Goal: Task Accomplishment & Management: Use online tool/utility

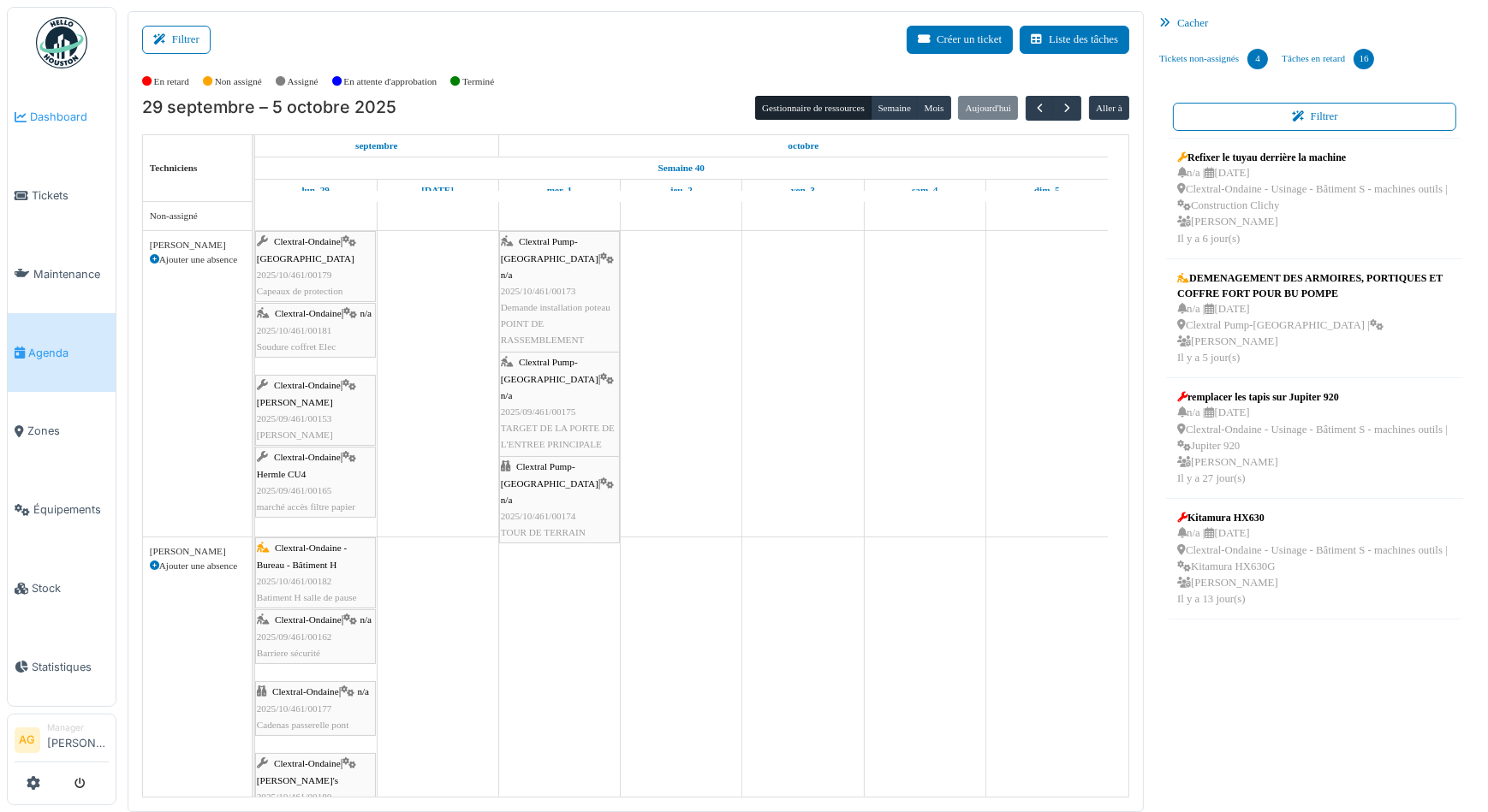
click at [30, 110] on span "Dashboard" at bounding box center [70, 117] width 78 height 16
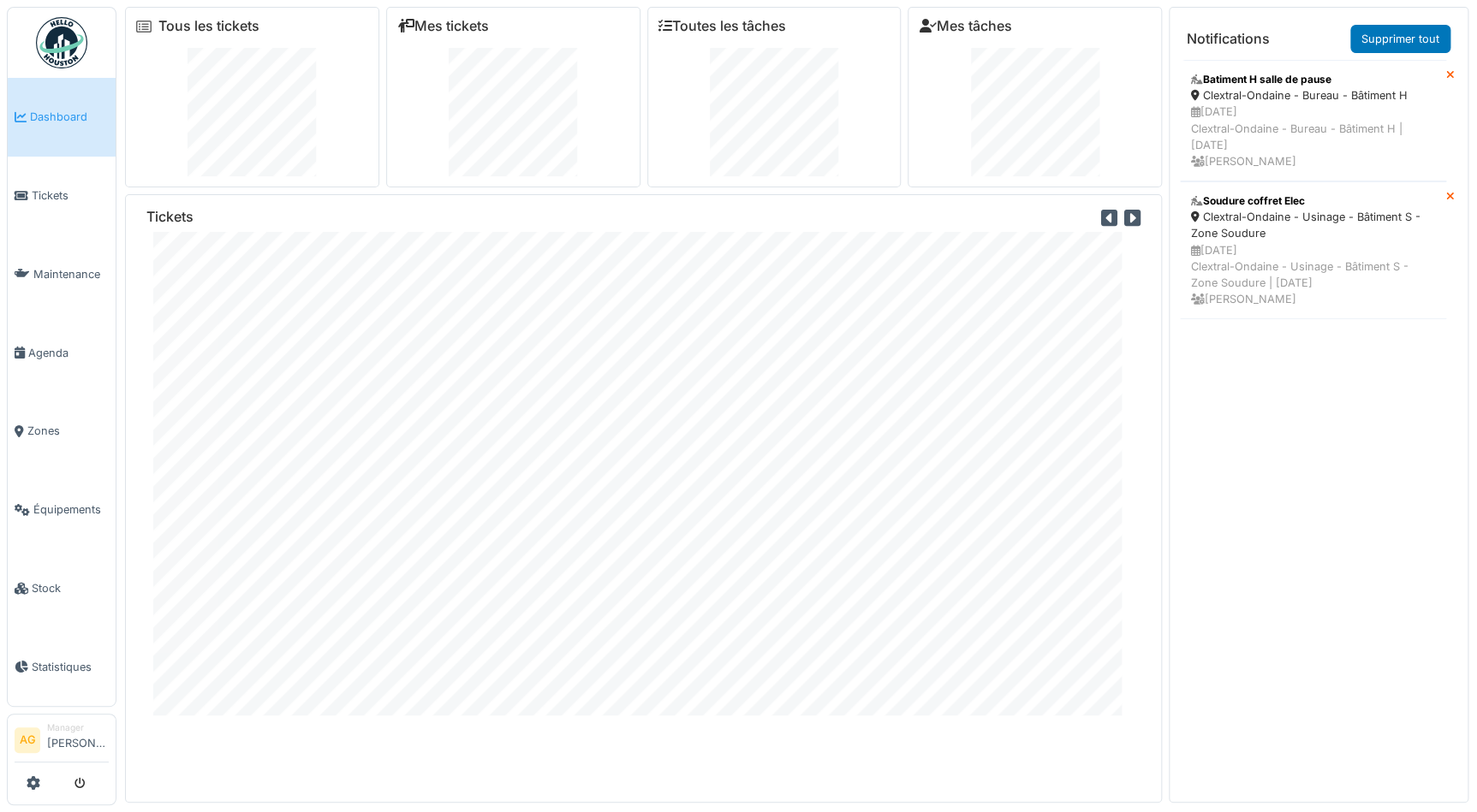
click at [67, 113] on span "Dashboard" at bounding box center [70, 117] width 78 height 16
click at [50, 193] on span "Tickets" at bounding box center [70, 195] width 77 height 16
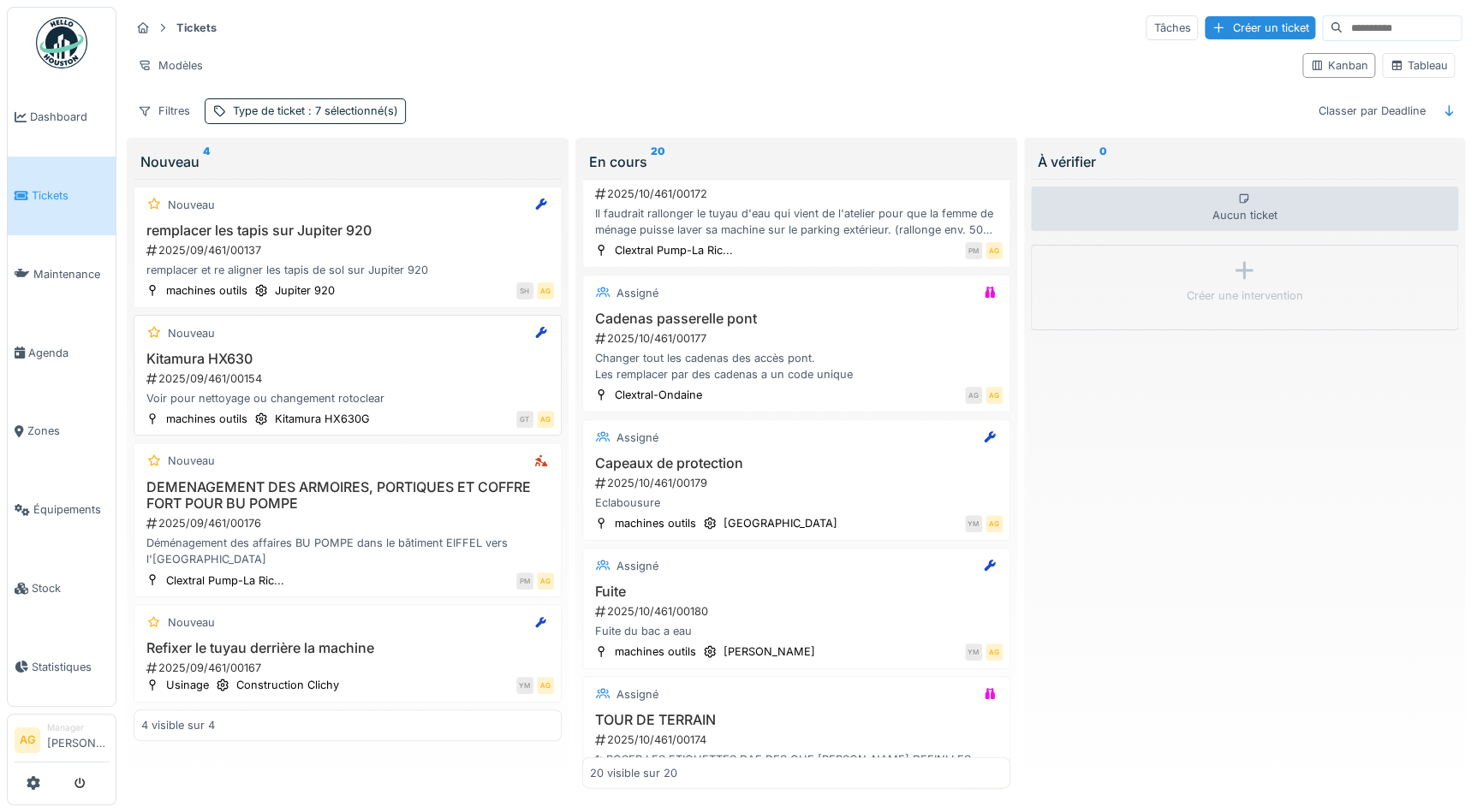
scroll to position [1532, 0]
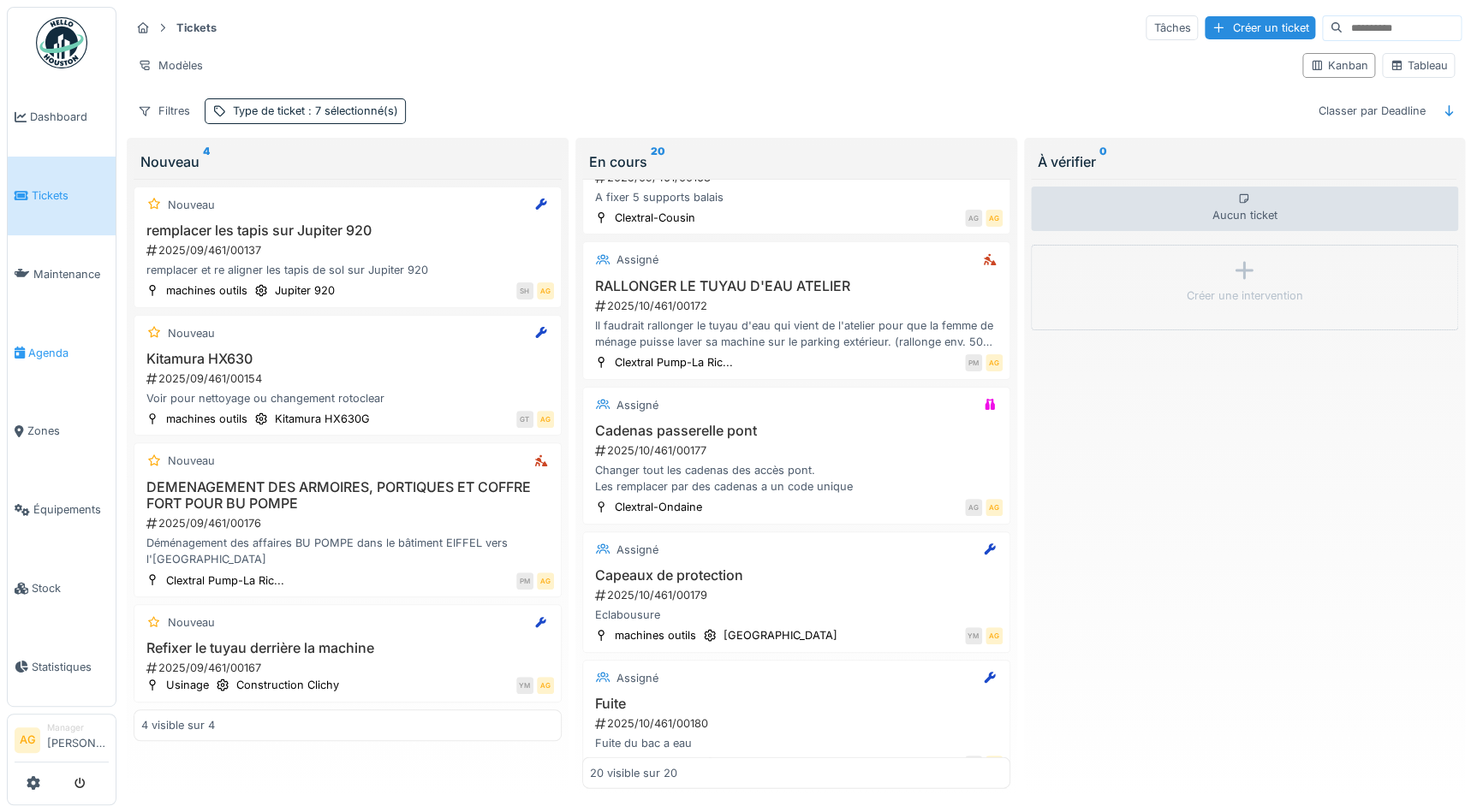
click at [40, 345] on span "Agenda" at bounding box center [69, 353] width 80 height 16
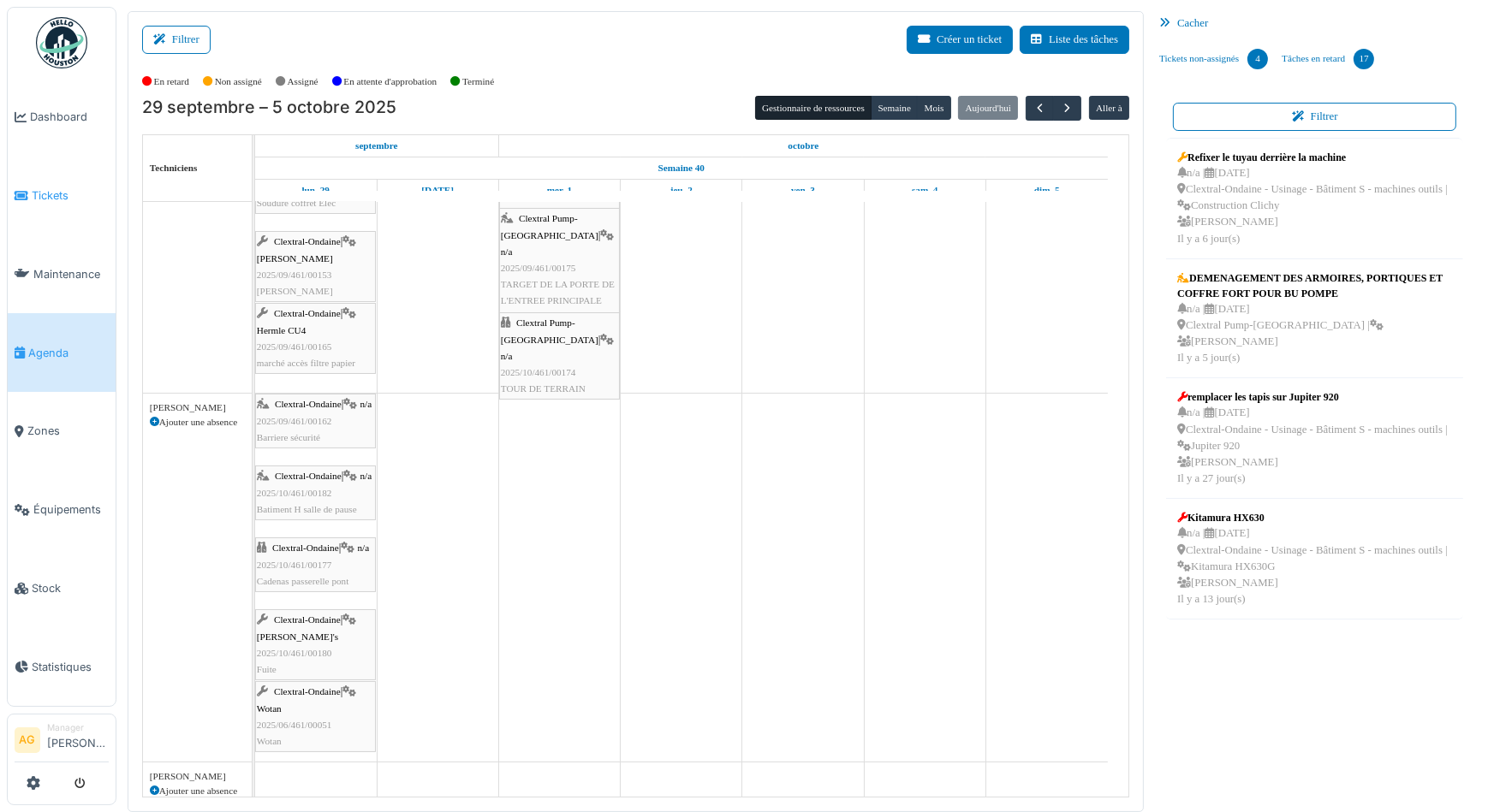
click at [60, 206] on link "Tickets" at bounding box center [62, 196] width 108 height 78
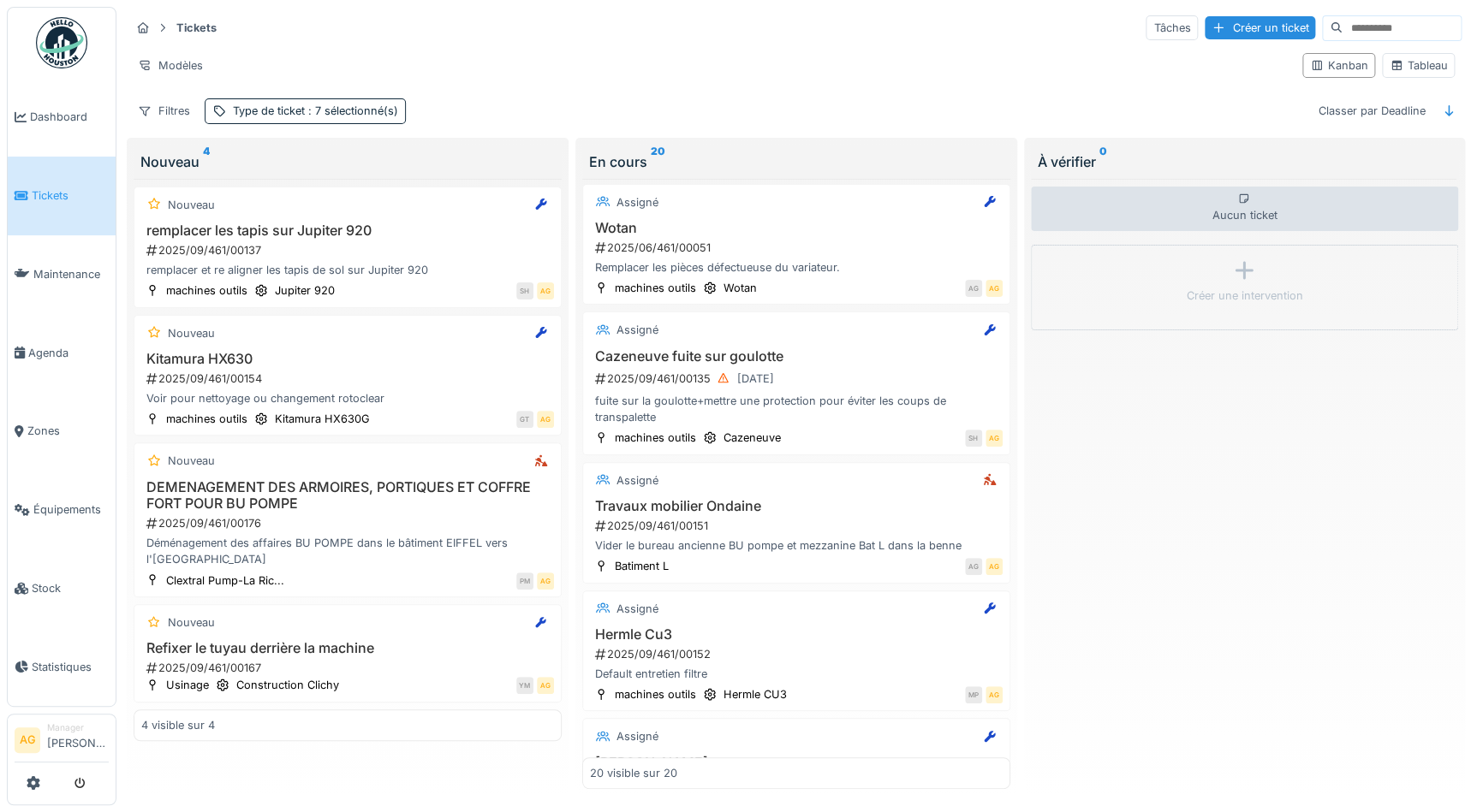
scroll to position [53, 0]
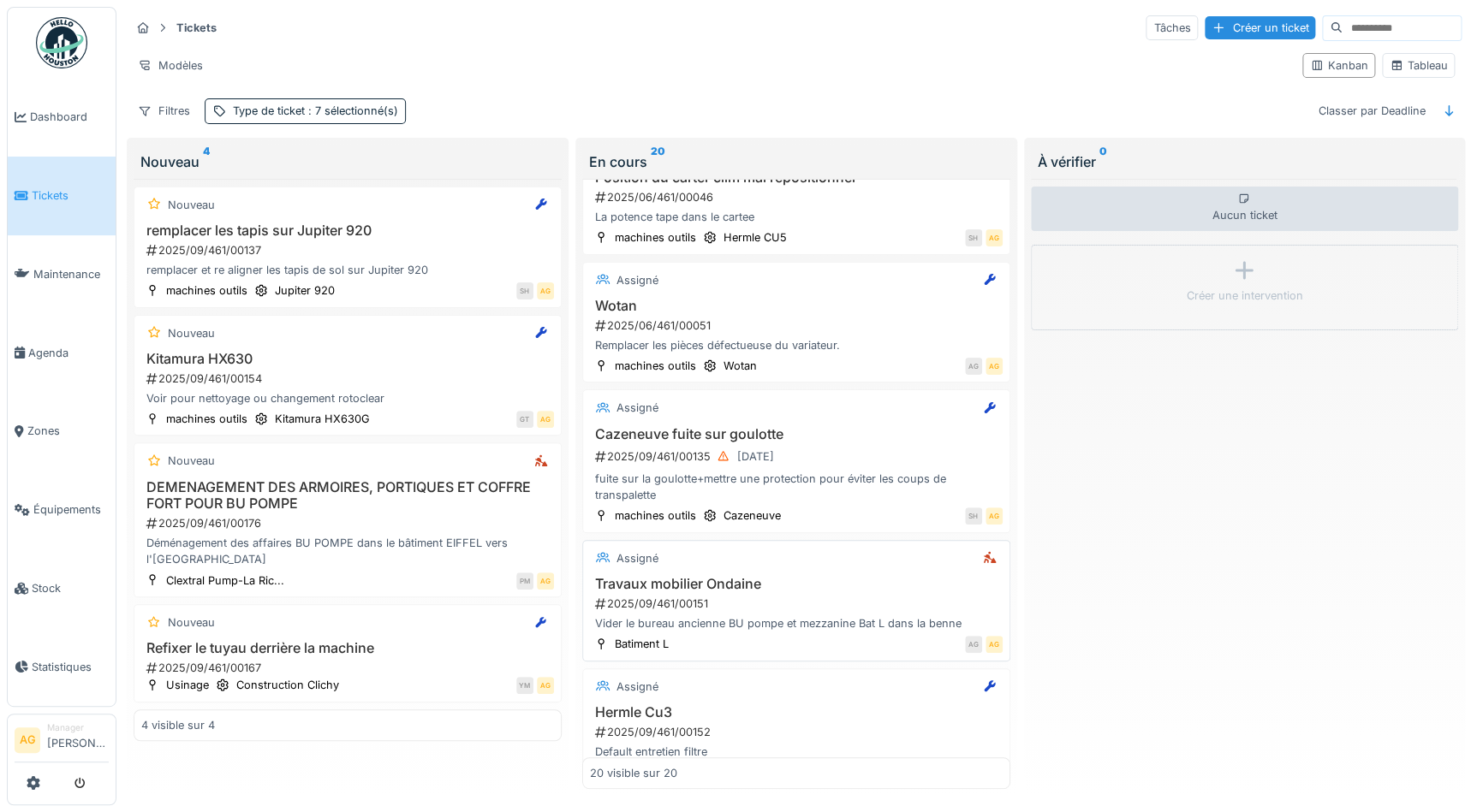
click at [693, 611] on div "Travaux mobilier Ondaine 2025/09/461/00151 Vider le bureau ancienne BU pompe et…" at bounding box center [796, 603] width 413 height 56
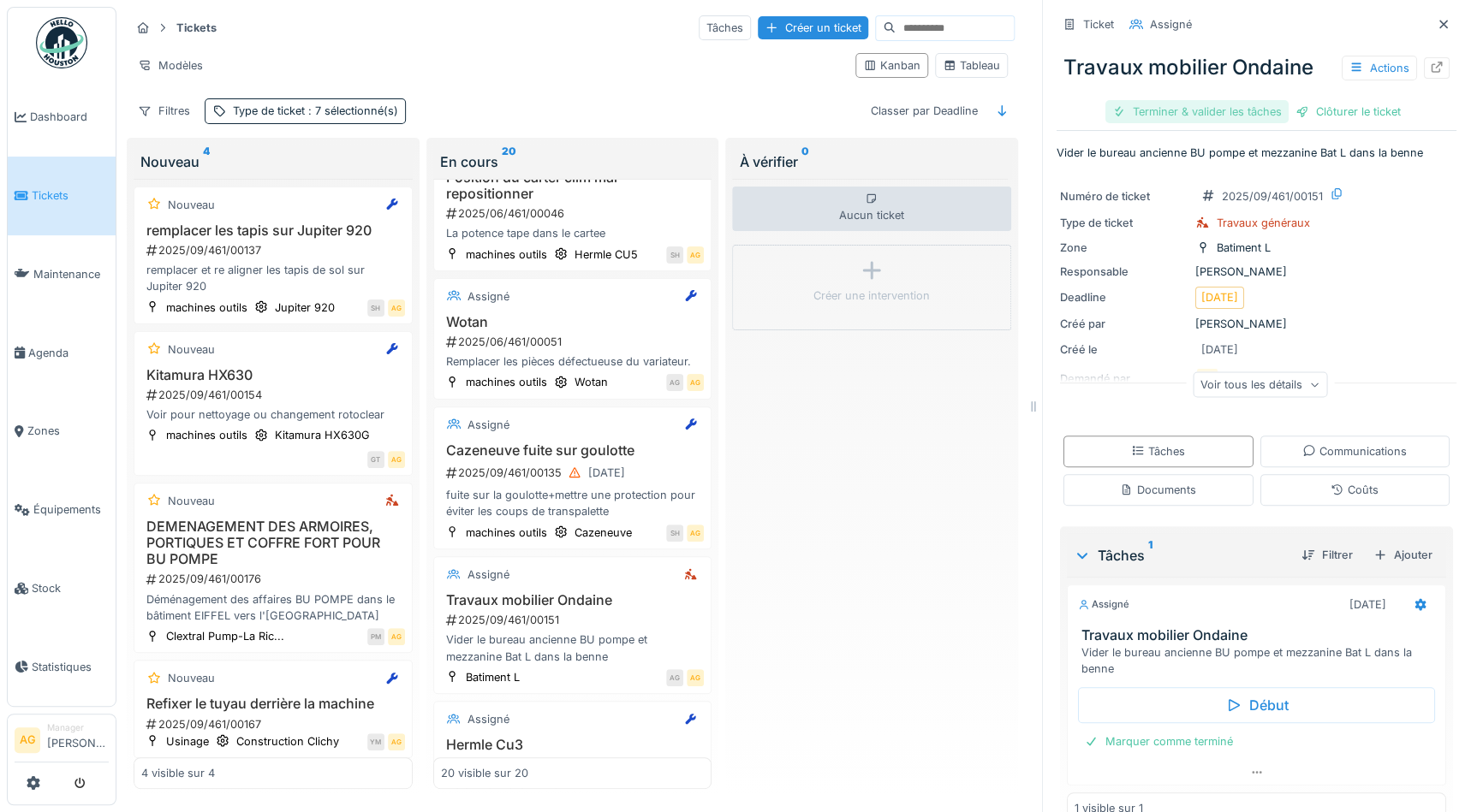
click at [1186, 111] on div "Terminer & valider les tâches" at bounding box center [1197, 111] width 184 height 23
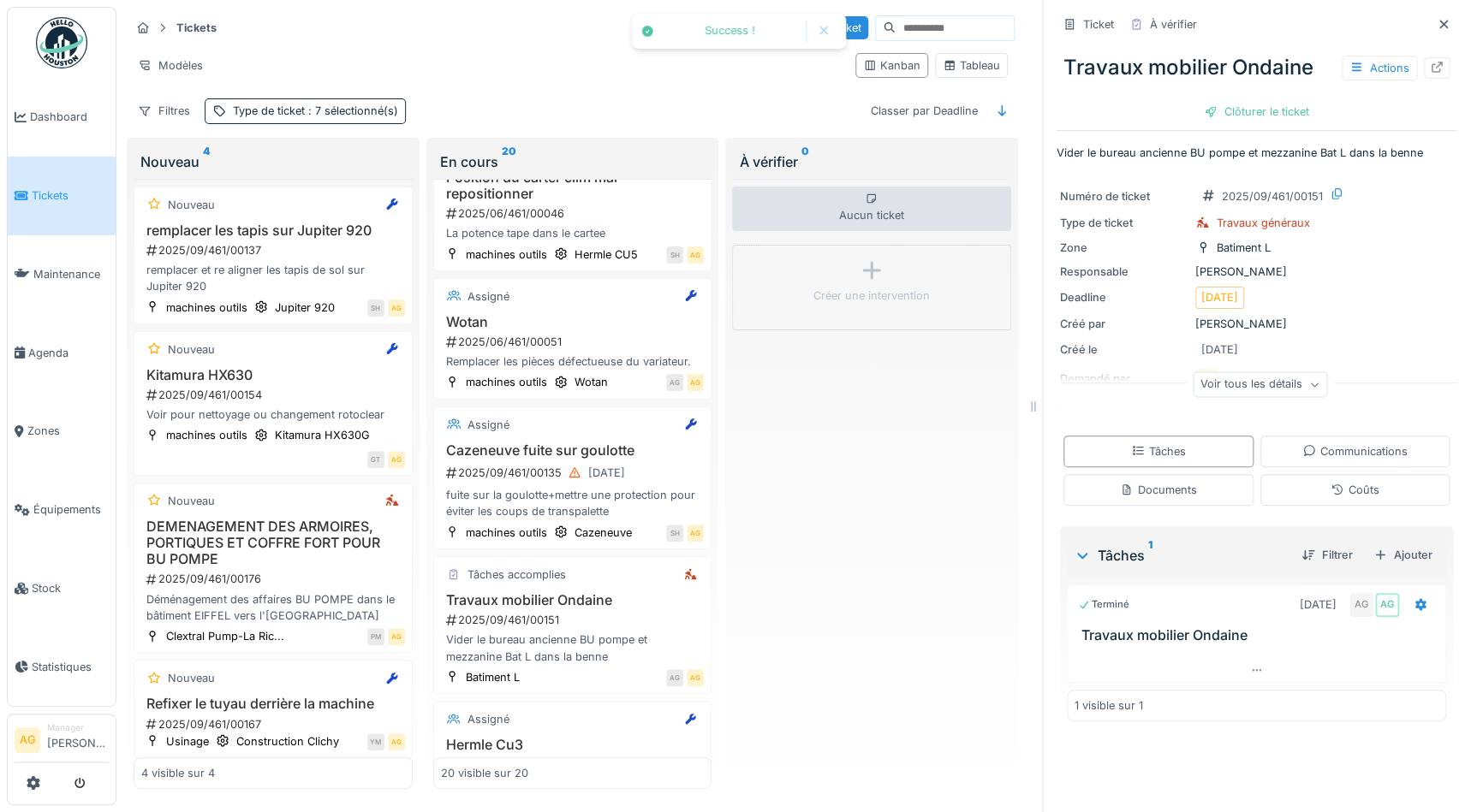
click at [1211, 114] on div "Clôturer le ticket" at bounding box center [1257, 111] width 119 height 23
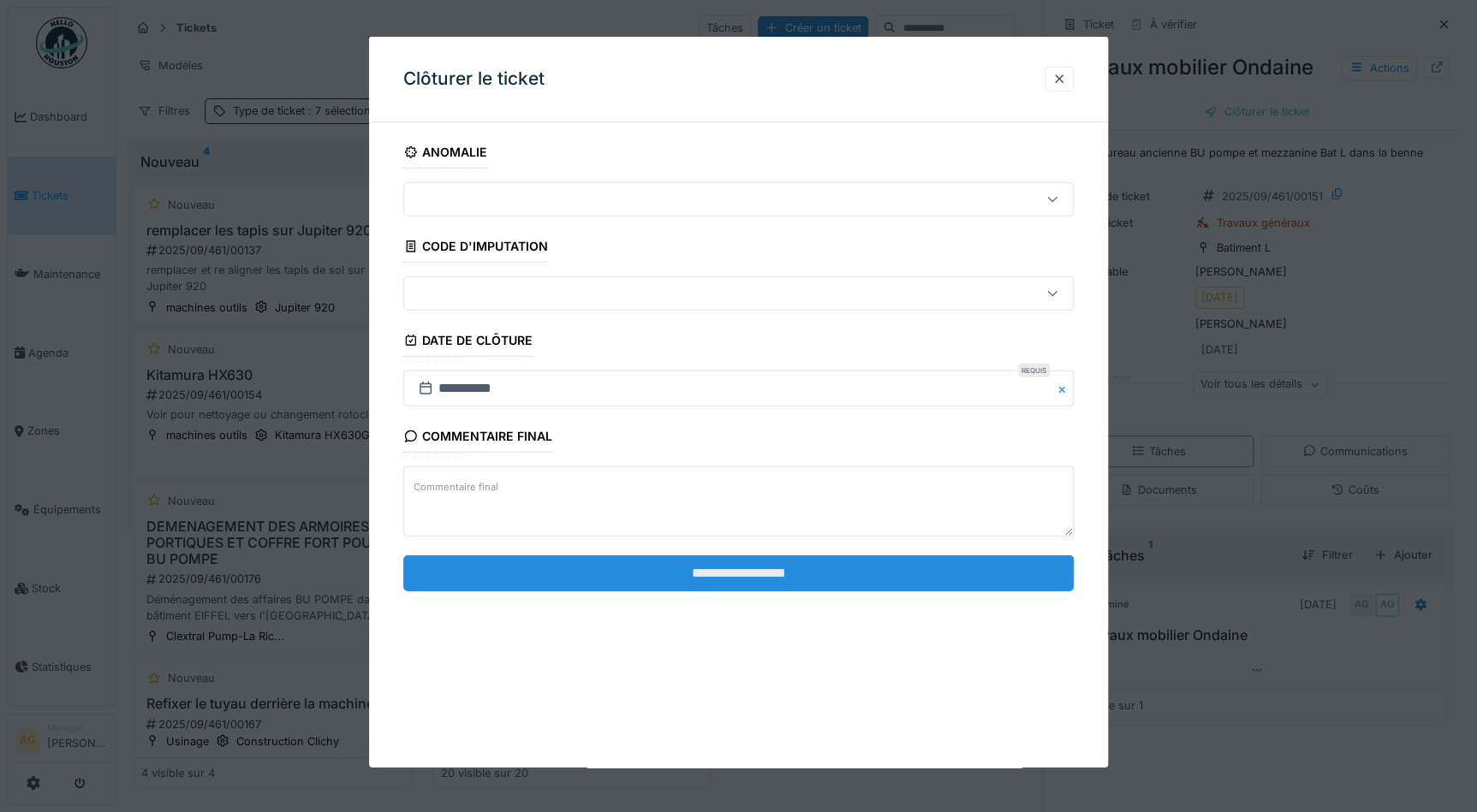
click at [831, 578] on input "**********" at bounding box center [738, 572] width 670 height 36
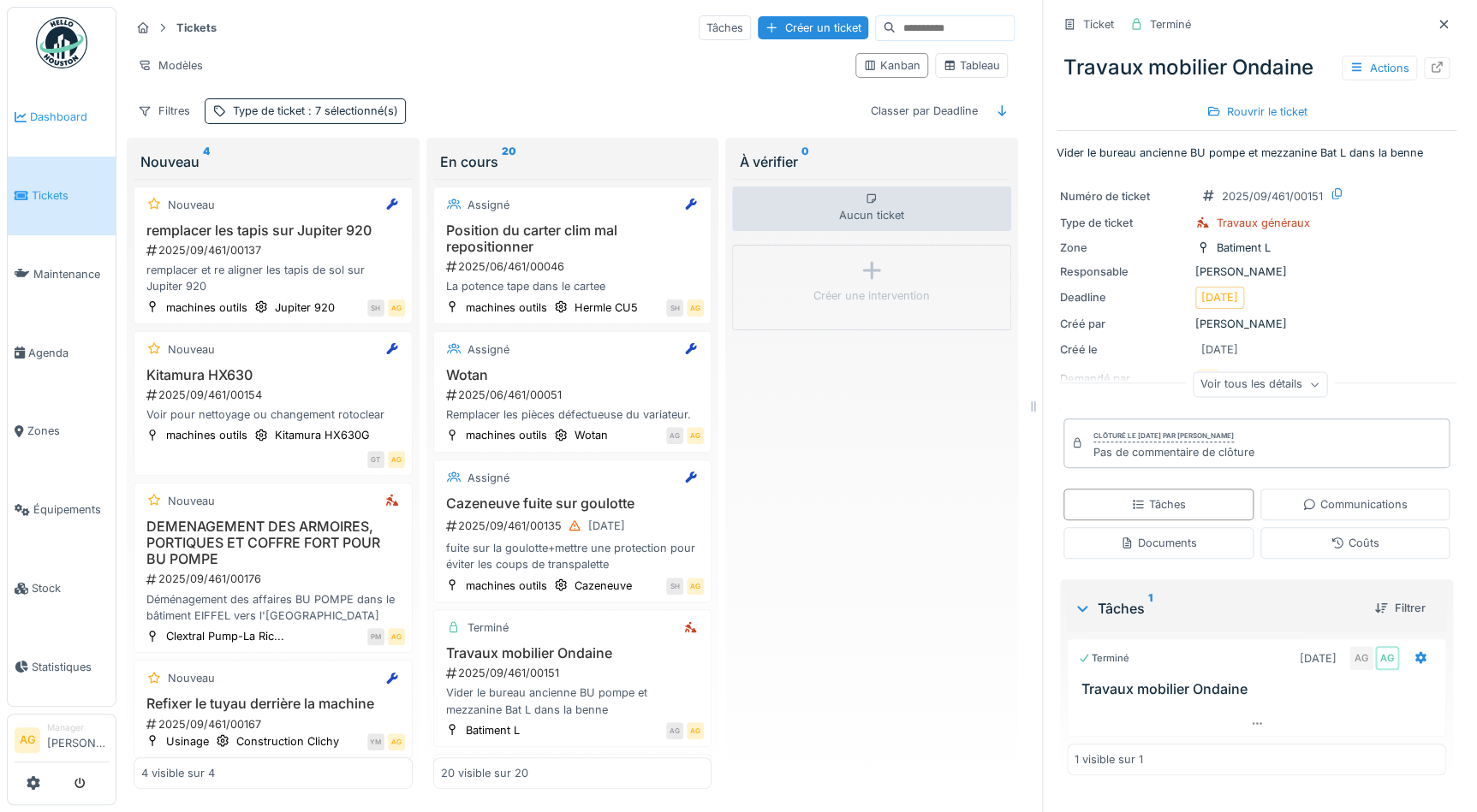
click at [44, 119] on span "Dashboard" at bounding box center [70, 117] width 78 height 16
